Goal: Transaction & Acquisition: Purchase product/service

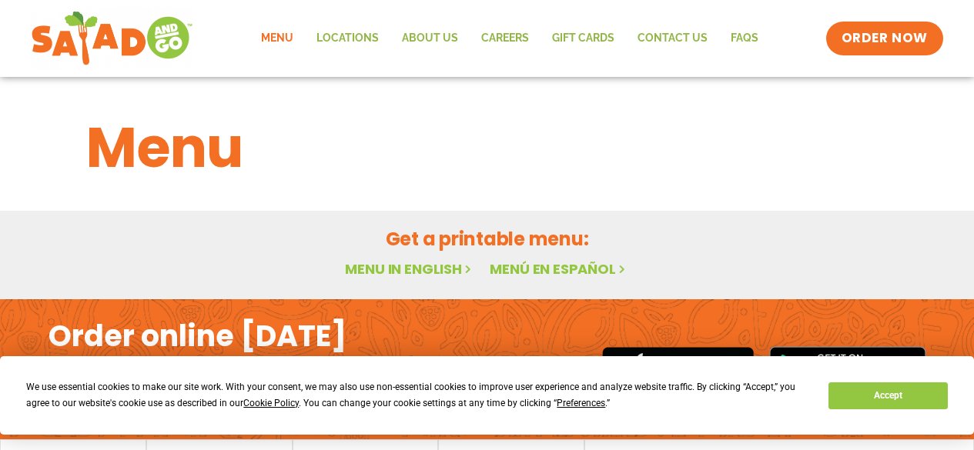
click at [295, 43] on link "Menu" at bounding box center [276, 38] width 55 height 35
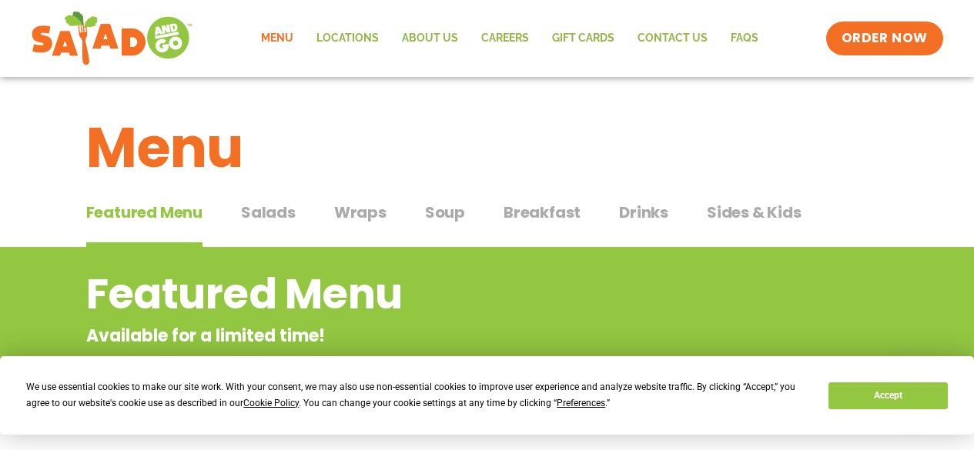
click at [383, 214] on span "Wraps" at bounding box center [360, 212] width 52 height 23
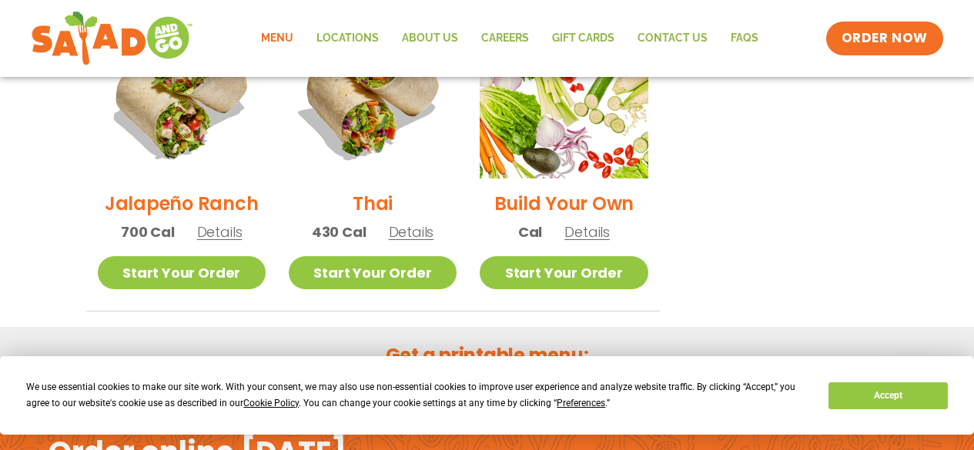
scroll to position [1026, 0]
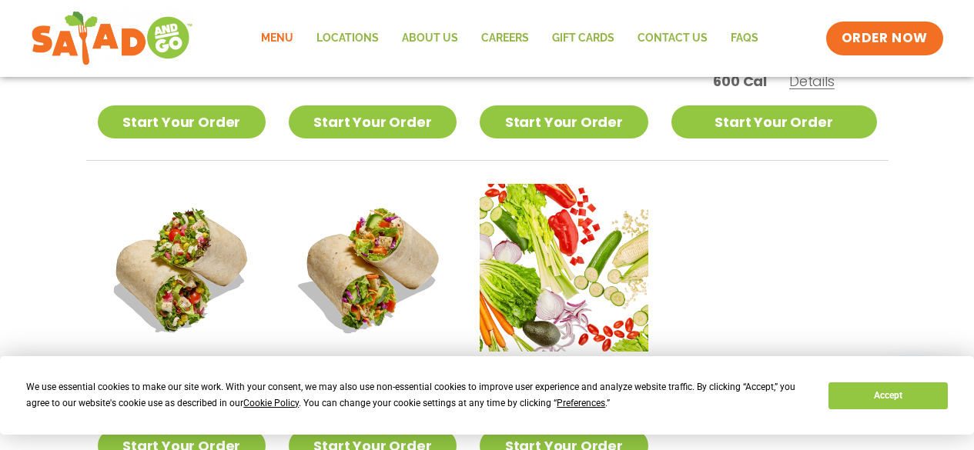
click at [230, 396] on span "Details" at bounding box center [219, 405] width 45 height 19
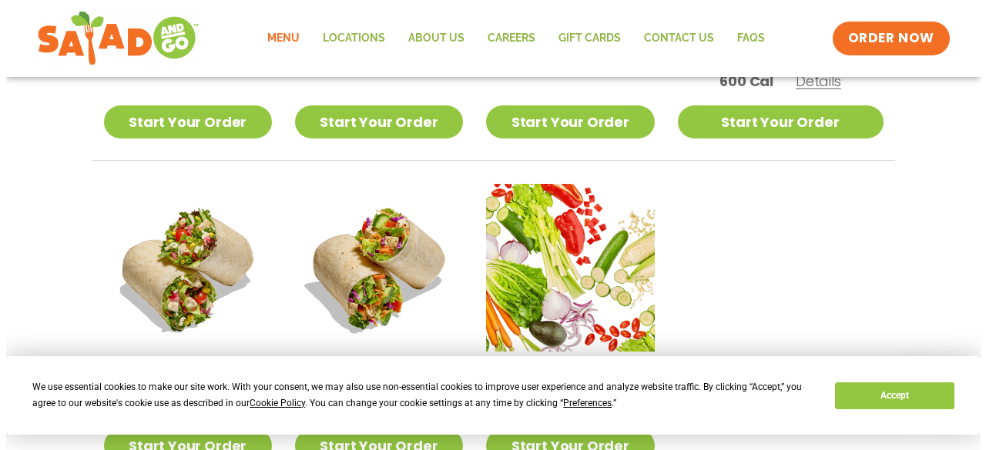
scroll to position [1087, 0]
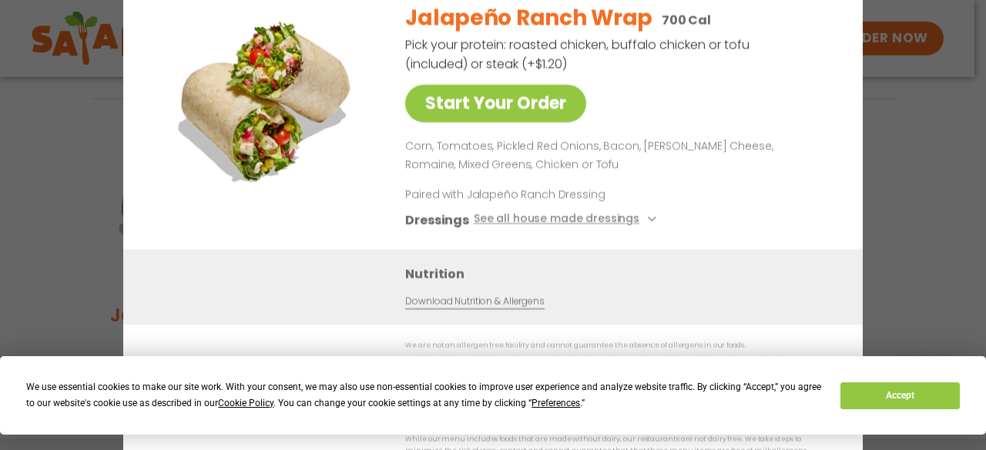
click at [930, 225] on div "Start Your Order Jalapeño Ranch Wrap 700 Cal Pick your protein: roasted chicken…" at bounding box center [493, 225] width 986 height 450
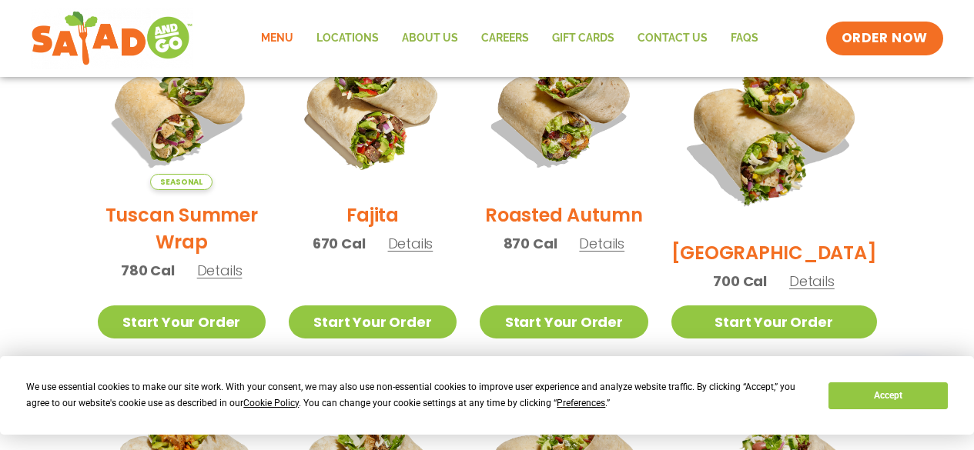
scroll to position [424, 0]
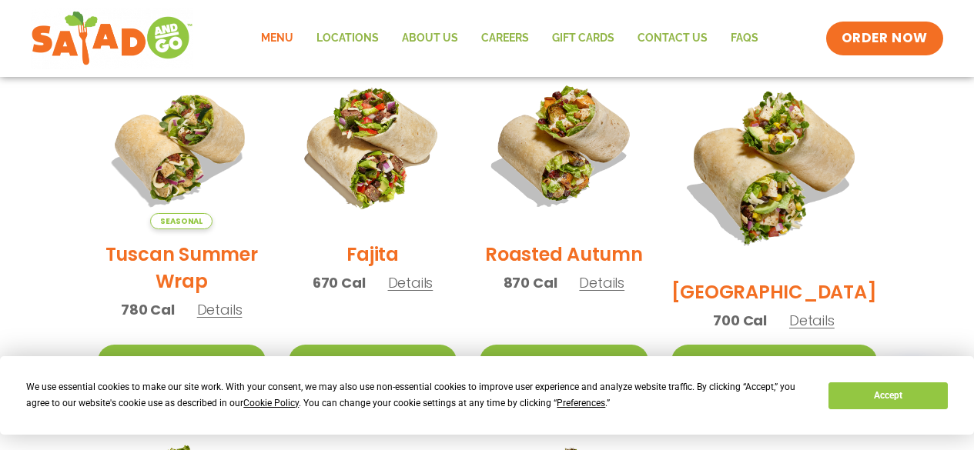
click at [825, 311] on span "Details" at bounding box center [811, 320] width 45 height 19
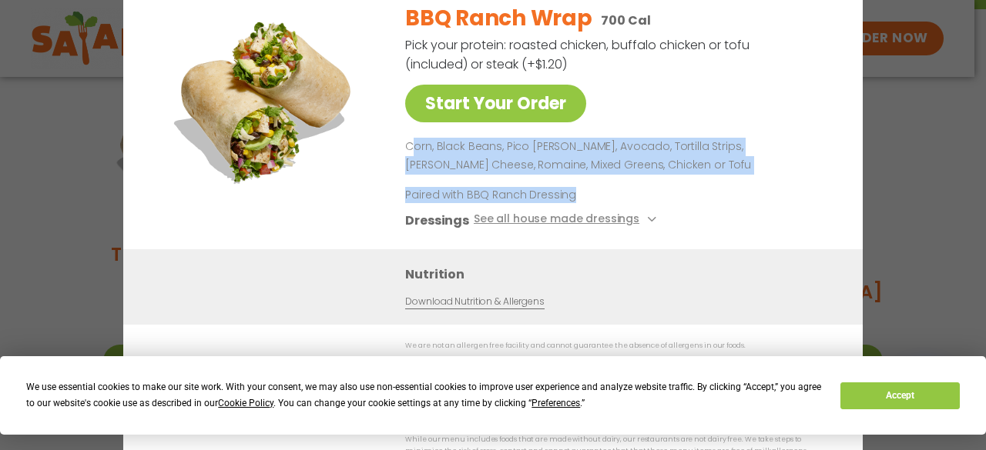
drag, startPoint x: 413, startPoint y: 156, endPoint x: 681, endPoint y: 200, distance: 271.5
click at [681, 200] on div "BBQ Ranch Wrap 700 Cal Pick your protein: roasted chicken, buffalo chicken or t…" at bounding box center [615, 120] width 420 height 259
click at [679, 200] on p "Paired with BBQ Ranch Dressing" at bounding box center [547, 194] width 285 height 16
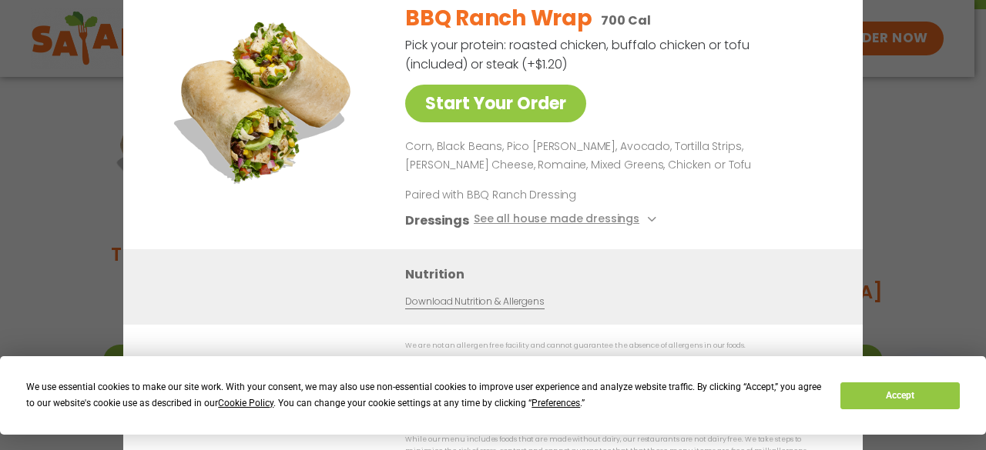
click at [929, 223] on div "Start Your Order BBQ Ranch Wrap 700 Cal Pick your protein: roasted chicken, buf…" at bounding box center [493, 225] width 986 height 450
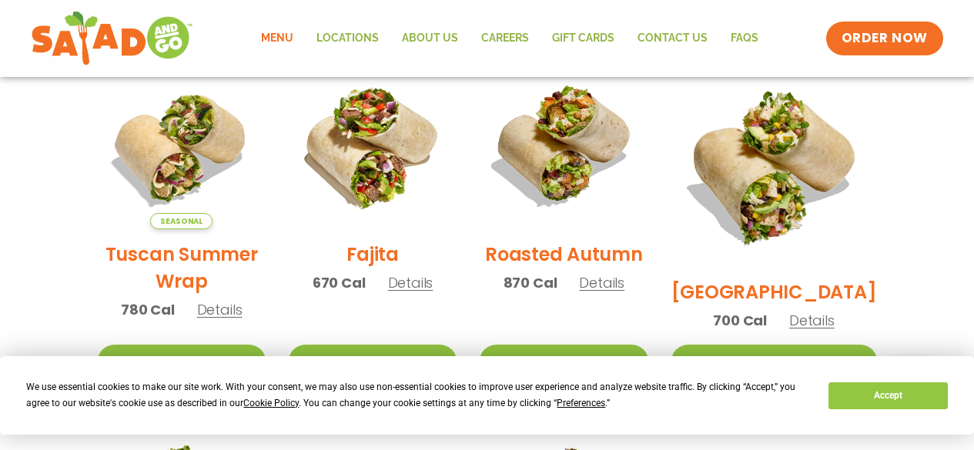
click at [624, 293] on span "Details" at bounding box center [601, 282] width 45 height 19
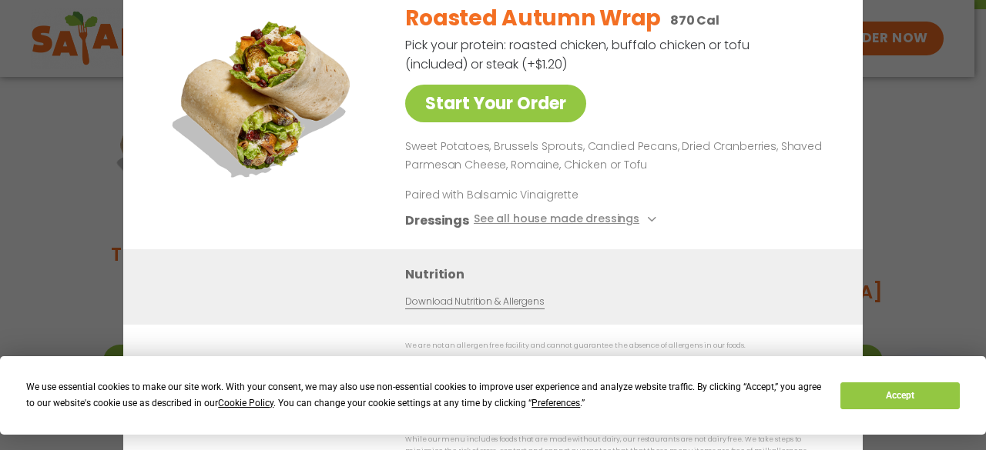
click at [902, 201] on div "Start Your Order Roasted Autumn Wrap 870 Cal Pick your protein: roasted chicken…" at bounding box center [493, 225] width 986 height 450
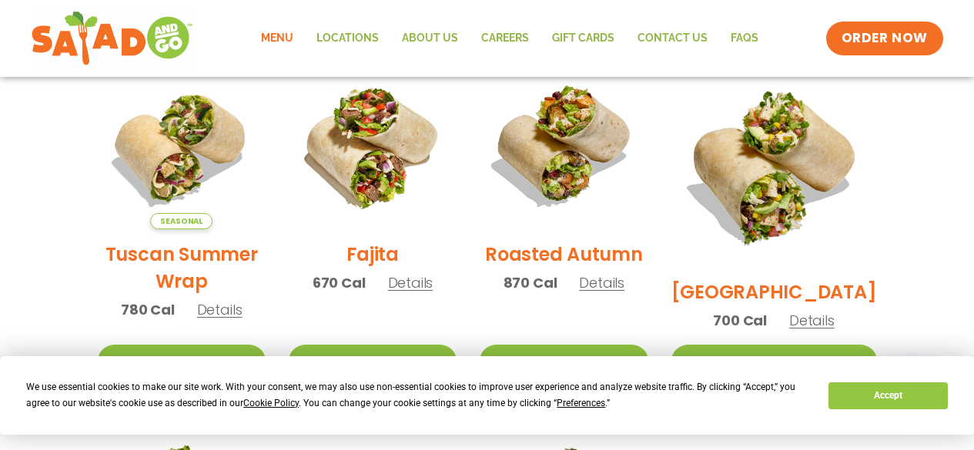
click at [410, 283] on span "Details" at bounding box center [410, 282] width 45 height 19
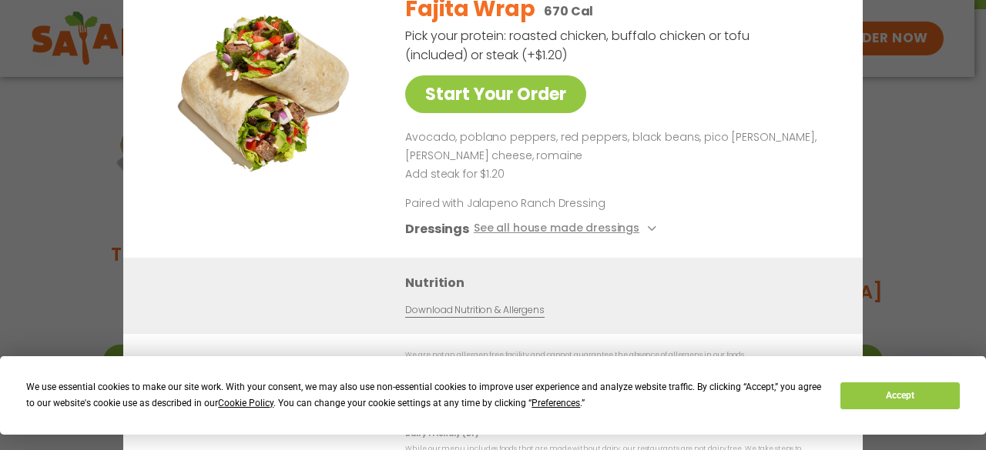
click at [919, 241] on div "Start Your Order Fajita Wrap 670 Cal Pick your protein: roasted chicken, buffal…" at bounding box center [493, 225] width 986 height 450
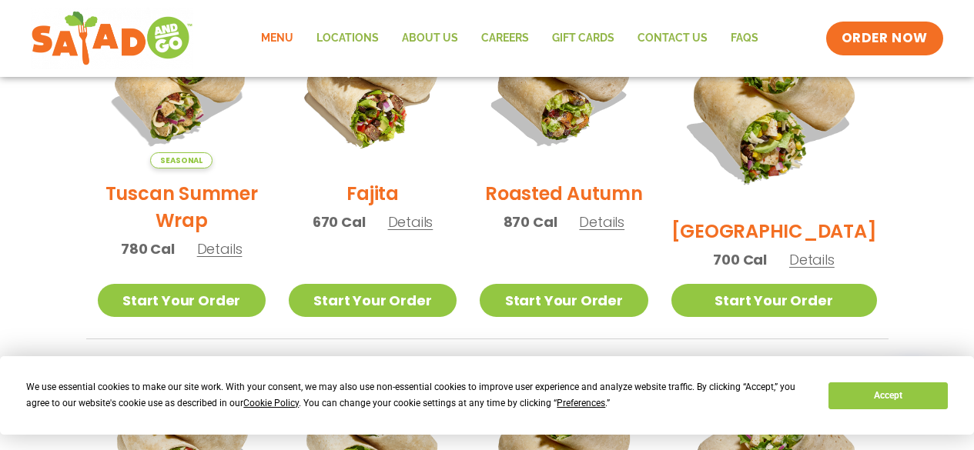
scroll to position [501, 0]
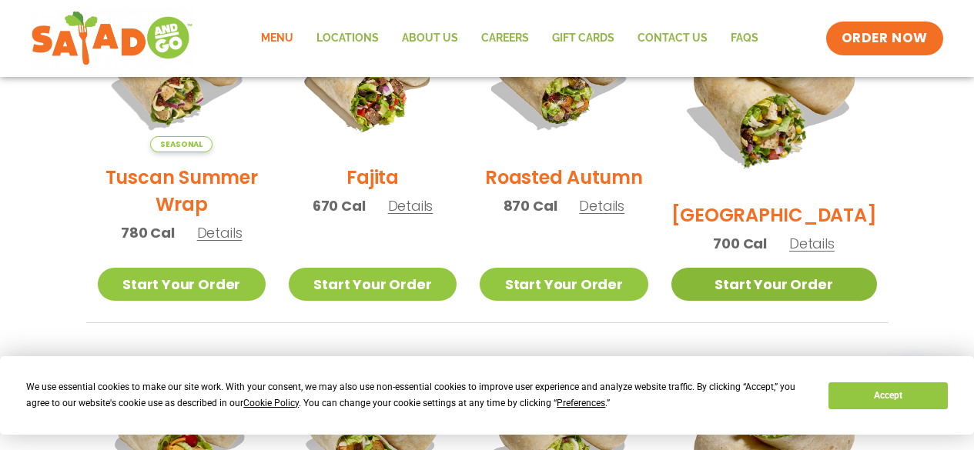
click at [808, 284] on link "Start Your Order" at bounding box center [774, 284] width 206 height 33
